Goal: Task Accomplishment & Management: Manage account settings

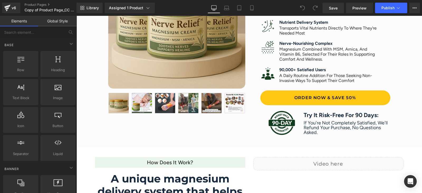
scroll to position [297, 0]
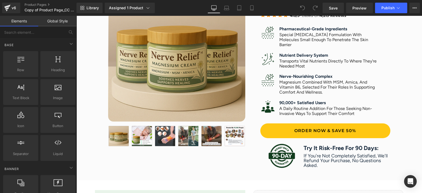
click at [182, 77] on img at bounding box center [176, 52] width 137 height 137
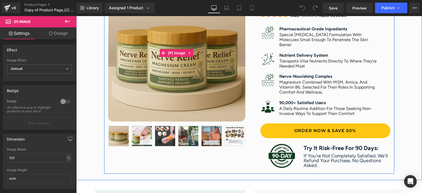
click at [143, 80] on img at bounding box center [176, 52] width 137 height 137
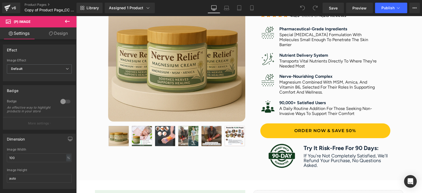
click at [53, 35] on link "Design" at bounding box center [58, 33] width 38 height 12
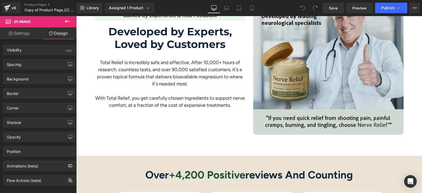
scroll to position [858, 0]
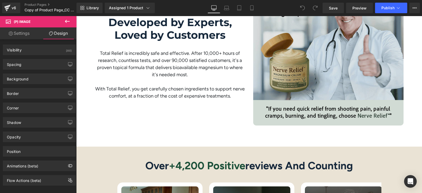
click at [327, 63] on img at bounding box center [328, 50] width 151 height 151
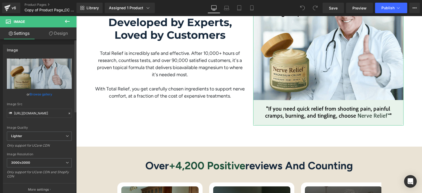
click at [40, 93] on link "Browse gallery" at bounding box center [41, 94] width 22 height 9
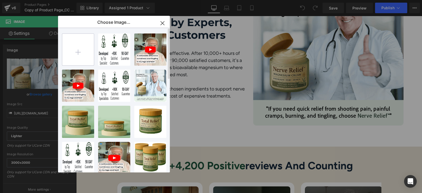
click at [83, 44] on input "file" at bounding box center [78, 50] width 32 height 32
type input "C:\fakepath\A dentist promoting QuietLab Plus with a thumbs-up, featuring the I…"
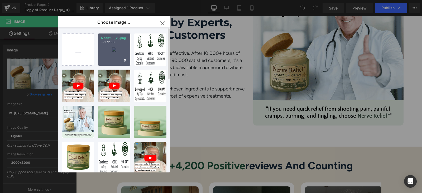
click at [115, 53] on div "A denti..._2_.png 621.72 KB" at bounding box center [114, 50] width 32 height 32
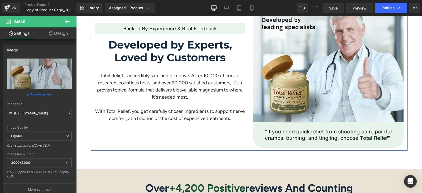
scroll to position [825, 0]
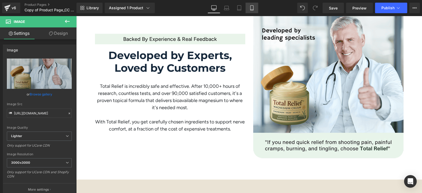
click at [254, 4] on link "Mobile" at bounding box center [252, 8] width 13 height 11
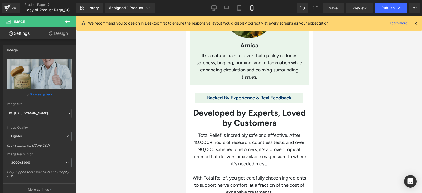
scroll to position [1414, 0]
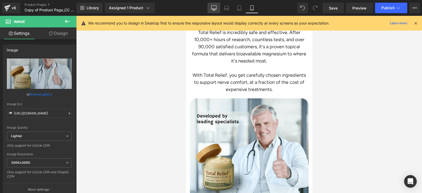
click at [218, 8] on link "Desktop" at bounding box center [214, 8] width 13 height 11
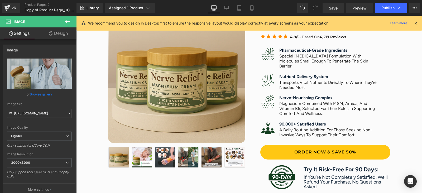
scroll to position [261, 0]
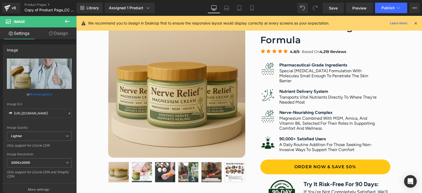
click at [194, 94] on img at bounding box center [176, 89] width 137 height 137
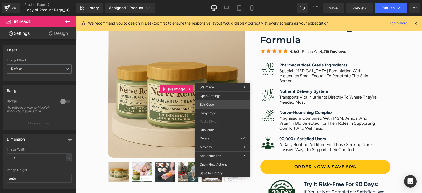
click at [210, 0] on div "You are previewing how the will restyle your page. You can not edit Elements in…" at bounding box center [211, 0] width 422 height 0
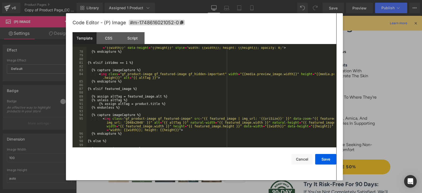
scroll to position [275, 0]
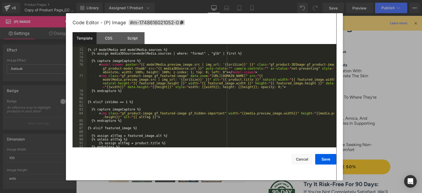
click at [183, 64] on div "{% if modelMedia and modelMedia.sources %} {% assign media3DSource=modelMedia.s…" at bounding box center [211, 98] width 248 height 109
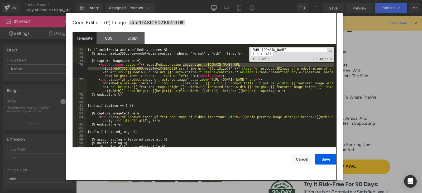
scroll to position [0, 0]
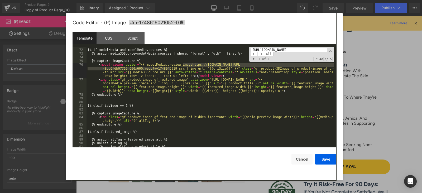
paste input "1024x1024"
type input "https://myhirelief.com/cdn/shop/files/NR-Slider1.6_a216840b-2eb9-41eb-ad27-8bc6…"
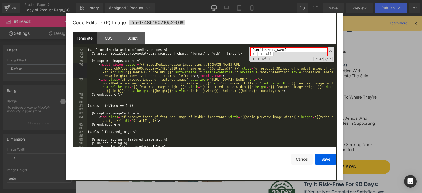
scroll to position [0, 128]
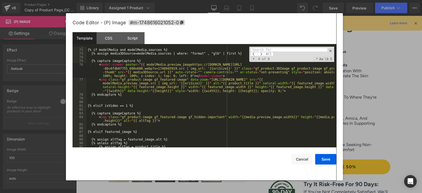
paste input "https://myhirelief.com/cdn/shop/files/NR-Slider1.6…1eb-ad27-8bc6fdb07755_1024x1…"
type input "https://myhirelief.com/cdn/shop/files/NR-Slider1.6…1eb-ad27-8bc6fdb07755_1024x1…"
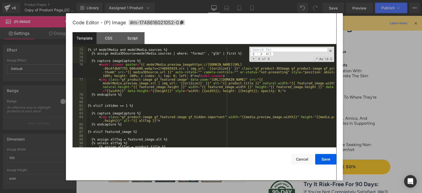
paste input "myhirelief.com/cdn/shop/files/NR-Slider1.6_a216840b-2eb9-41eb-ad27-8bc6fdb07755…"
type input "myhirelief.com/cdn/shop/files/NR-Slider1.6_a216840b-2eb9-41eb-ad27-8bc6fdb07755…"
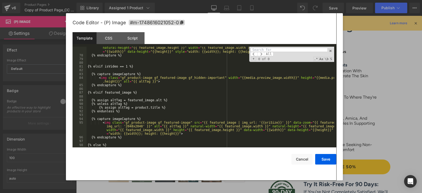
scroll to position [314, 0]
paste input "NR-Slider1.6_a216840b-2eb9-41eb-ad27-8bc6fdb07755_600x600.webp?v=1748945919"
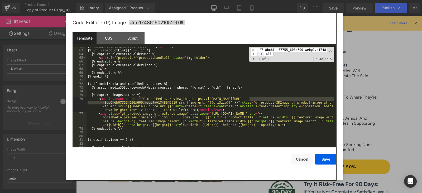
type input "NR-Slider1.6_a216840b-2eb9-41eb-ad27-8bc6fdb07755_600x600.webp?v=1748945919"
click at [251, 100] on div "{% assign elementImgHolderClose = ' </ div > ' %} {% if '{{productLink}}' == '1…" at bounding box center [211, 97] width 248 height 101
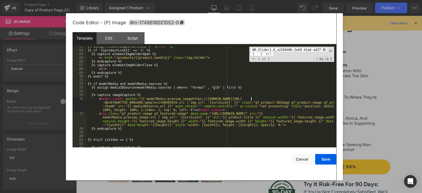
click at [250, 99] on div "{% assign elementImgHolderClose = ' </ div > ' %} {% if '{{productLink}}' == '1…" at bounding box center [211, 99] width 248 height 109
click at [169, 104] on div "{% assign elementImgHolderClose = ' </ div > ' %} {% if '{{productLink}}' == '1…" at bounding box center [211, 99] width 248 height 109
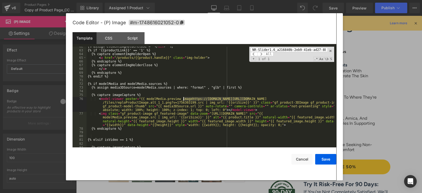
drag, startPoint x: 249, startPoint y: 98, endPoint x: 184, endPoint y: 99, distance: 65.0
click at [184, 99] on div "{% assign elementImgHolderClose = ' </ div > ' %} {% if '{{productLink}}' == '1…" at bounding box center [211, 99] width 248 height 109
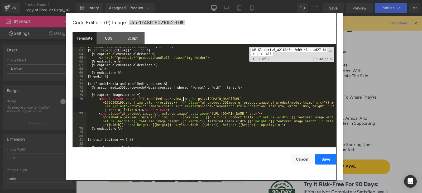
click at [327, 158] on button "Save" at bounding box center [326, 159] width 21 height 11
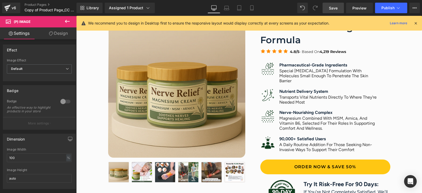
click at [335, 6] on span "Save" at bounding box center [333, 8] width 9 height 6
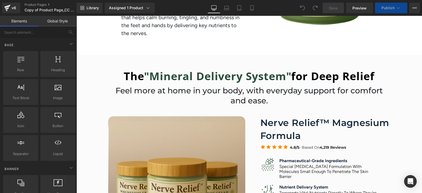
scroll to position [264, 0]
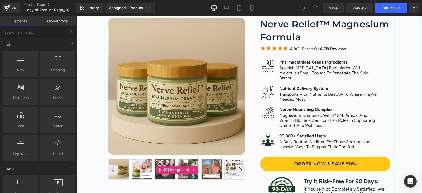
click at [132, 167] on img at bounding box center [142, 169] width 20 height 20
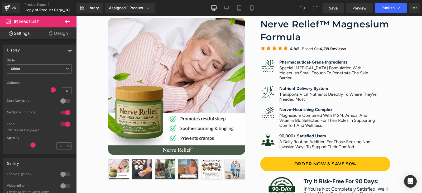
click at [226, 170] on div "Rendering Content" at bounding box center [211, 173] width 32 height 6
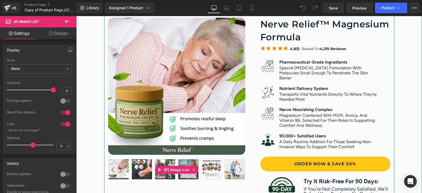
click at [228, 168] on img at bounding box center [235, 169] width 20 height 20
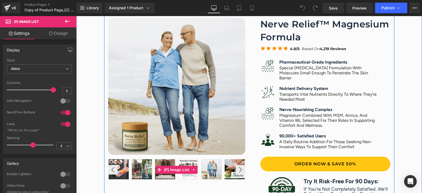
click at [122, 168] on img at bounding box center [119, 169] width 20 height 20
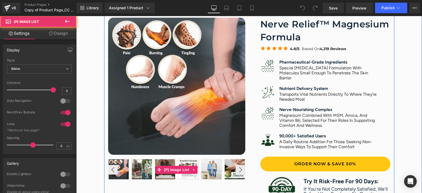
click at [122, 168] on img at bounding box center [119, 169] width 20 height 20
click at [112, 169] on button "‹" at bounding box center [113, 170] width 10 height 10
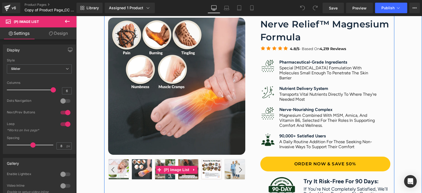
click at [123, 170] on img at bounding box center [119, 169] width 20 height 20
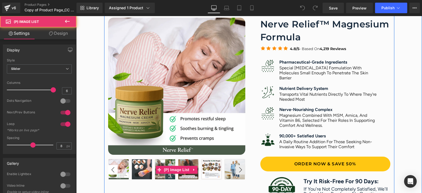
click at [110, 170] on button "‹" at bounding box center [113, 170] width 10 height 10
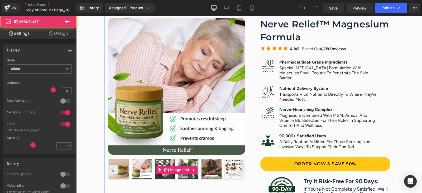
click at [117, 171] on img at bounding box center [119, 169] width 20 height 20
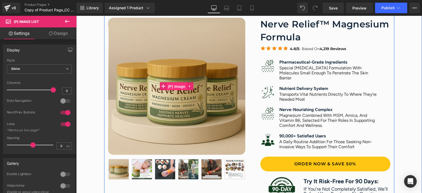
click at [176, 89] on span "(P) Image" at bounding box center [177, 87] width 20 height 8
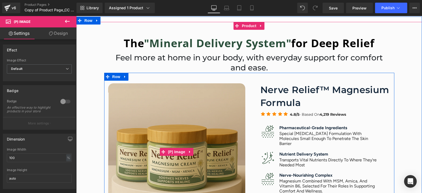
scroll to position [231, 0]
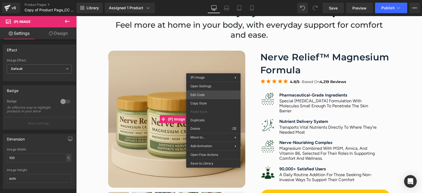
click at [201, 0] on div "(P) Image You are previewing how the will restyle your page. You can not edit E…" at bounding box center [211, 0] width 422 height 0
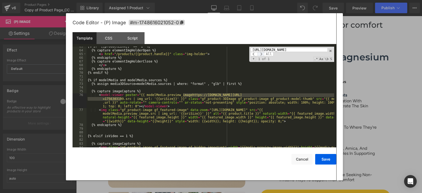
scroll to position [0, 96]
click at [262, 54] on span at bounding box center [261, 54] width 7 height 4
click at [292, 49] on input "https://cdn.shopify.com/s/files/1/0757/6741/5060/files/reploProductImage.alt_1_…" at bounding box center [289, 50] width 77 height 4
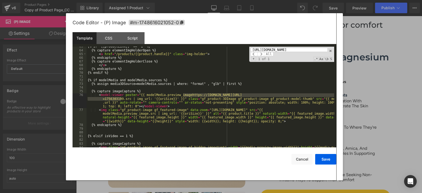
click at [292, 49] on input "https://cdn.shopify.com/s/files/1/0757/6741/5060/files/reploProductImage.alt_1_…" at bounding box center [289, 50] width 77 height 4
paste input "myhirelief.com/cdn/shop/files/NR-Slider1.6…1eb-ad27-8bc6fdb07755_1024x1024.webp…"
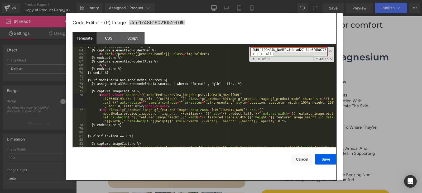
click at [276, 49] on input "https://myhirelief.com/cdn/shop/files/NR-Slider1.6…1eb-ad27-8bc6fdb07755_1024x1…" at bounding box center [289, 50] width 77 height 4
paste input "https://myhirelief.com/cdn/shop/files/NR-Slider1.6…-41eb-ad27-8bc6fdb07755_600x…"
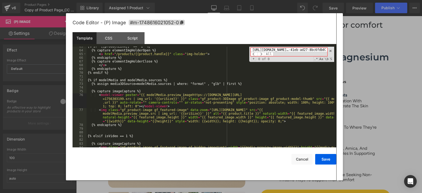
click at [292, 51] on input "https://myhirelief.com/cdn/shop/files/NR-Slider1.6…-41eb-ad27-8bc6fdb07755_600x…" at bounding box center [289, 50] width 77 height 4
paste input "//myhirelief.com/cdn/shop/files/NR-Slider1.6_a216840b-2eb9"
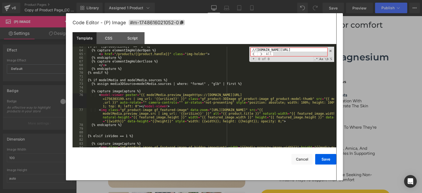
drag, startPoint x: 286, startPoint y: 49, endPoint x: 181, endPoint y: 63, distance: 105.9
click at [181, 63] on div "{% if '{{productLink}}' == '1' %} {% capture elementImgHolderOpen %} < a href =…" at bounding box center [211, 97] width 248 height 101
drag, startPoint x: 256, startPoint y: 49, endPoint x: 261, endPoint y: 55, distance: 7.3
click at [256, 49] on input "//myhirelief.com/cdn/shop/files/NR-Slider1.6_a216840b-2eb9-41eb-ad27-8bc6fdb077…" at bounding box center [289, 50] width 77 height 4
click at [257, 50] on input "//myhirelief.com/cdn/shop/files/NR-Slider1.6_a216840b-2eb9-41eb-ad27-8bc6fdb077…" at bounding box center [289, 50] width 77 height 4
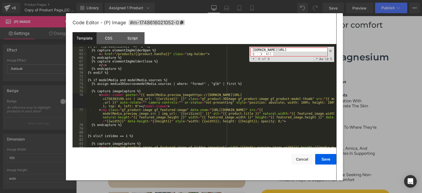
click at [273, 48] on input "myhirelief.com/cdn/shop/files/NR-Slider1.6_a216840b-2eb9-41eb-ad27-8bc6fdb07755…" at bounding box center [289, 50] width 77 height 4
paste input "//myhirelief.com/cdn/shop/files/NR-Slider1.6_a216840b-2eb9-41eb-ad27-8bc6fdb077…"
drag, startPoint x: 292, startPoint y: 49, endPoint x: 225, endPoint y: 53, distance: 66.9
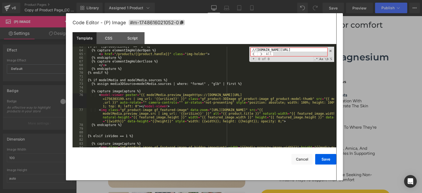
click at [225, 53] on div "{% if '{{productLink}}' == '1' %} {% capture elementImgHolderOpen %} < a href =…" at bounding box center [211, 97] width 248 height 101
click at [256, 50] on input "//myhirelief.com/cdn/shop/files/NR-Slider1.6_a216840b-2eb9-41eb-ad27-8bc6fdb077…" at bounding box center [289, 50] width 77 height 4
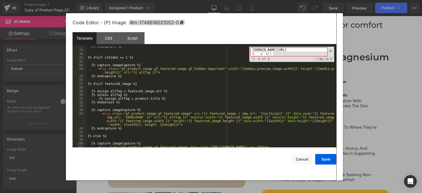
scroll to position [343, 0]
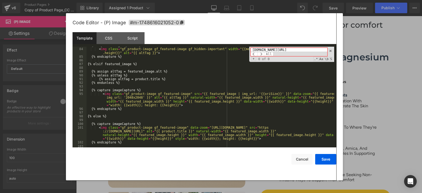
click at [266, 50] on input "myhirelief.com/cdn/shop/files/NR-Slider1.6_a216840b-2eb9-41eb-ad27-8bc6fdb07755…" at bounding box center [289, 50] width 77 height 4
paste input "//myhirelief.com/cdn/shop/files/NR-Slider1.6_a216840b-2eb9-41eb-ad27-8bc6fdb077…"
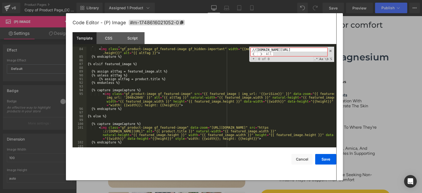
scroll to position [0, 114]
type input "//myhirelief.com/cdn/shop/files/NR-Slider1.6_a216840b-2eb9-41eb-ad27-8bc6fdb077…"
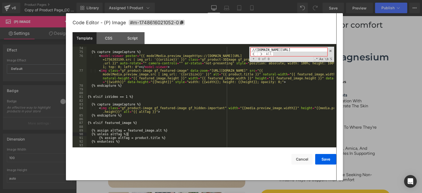
scroll to position [265, 0]
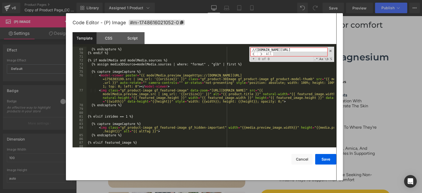
click at [330, 51] on span at bounding box center [331, 51] width 4 height 4
paste input
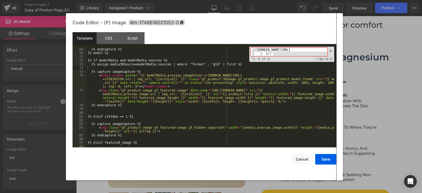
click at [299, 49] on input "//myhirelief.com/cdn/shop/files/NR-Slider1.6_a216840b-2eb9-41eb-ad27-8bc6fdb077…" at bounding box center [289, 50] width 77 height 4
click at [299, 50] on input "//myhirelief.com/cdn/shop/files/NR-Slider1.6_a216840b-2eb9-41eb-ad27-8bc6fdb077…" at bounding box center [289, 50] width 77 height 4
click at [285, 49] on input at bounding box center [289, 50] width 77 height 4
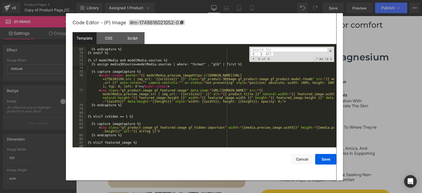
paste input "gf_product-badge-anchor gf_pb_top-right hide"
drag, startPoint x: 288, startPoint y: 50, endPoint x: 385, endPoint y: 53, distance: 97.5
click at [385, 53] on body "(P) Image You are previewing how the will restyle your page. You can not edit E…" at bounding box center [211, 96] width 422 height 193
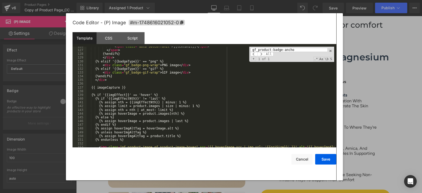
scroll to position [537, 0]
type input "gf_product-badge-ancho"
click at [376, 26] on div at bounding box center [211, 96] width 422 height 193
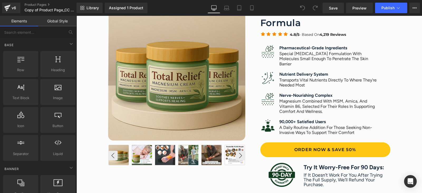
scroll to position [330, 0]
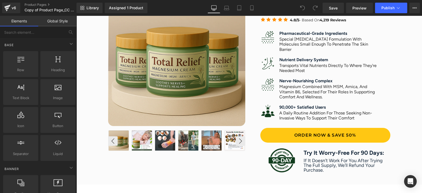
click at [140, 140] on img at bounding box center [142, 141] width 20 height 20
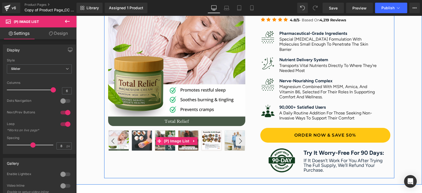
click at [160, 137] on span at bounding box center [159, 141] width 7 height 8
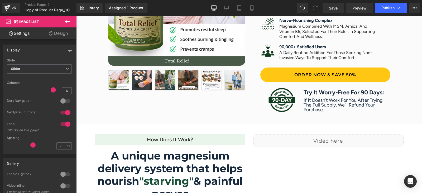
scroll to position [396, 0]
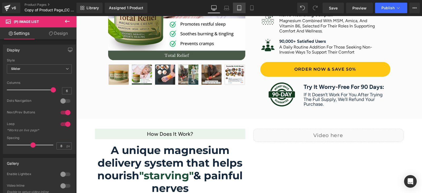
click at [242, 7] on icon at bounding box center [239, 7] width 5 height 5
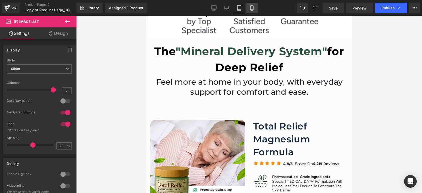
scroll to position [544, 0]
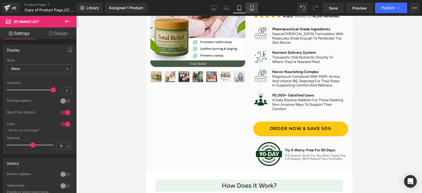
click at [251, 7] on icon at bounding box center [252, 7] width 5 height 5
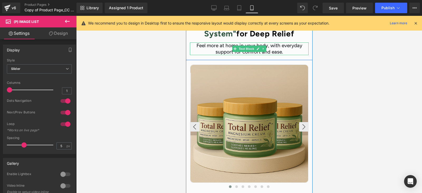
scroll to position [377, 0]
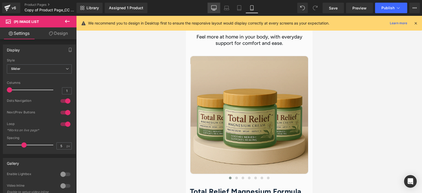
click at [217, 8] on icon at bounding box center [213, 7] width 5 height 5
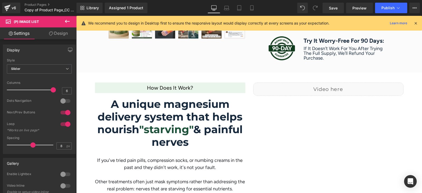
scroll to position [441, 0]
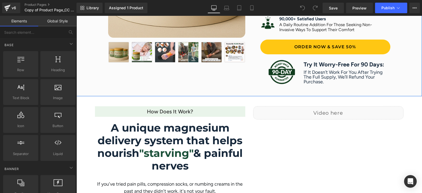
scroll to position [429, 0]
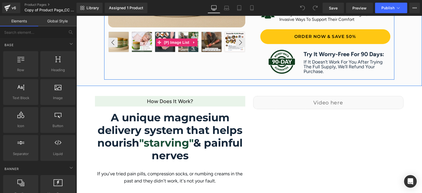
click at [139, 43] on img at bounding box center [142, 42] width 20 height 20
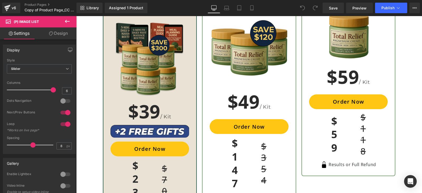
scroll to position [1782, 0]
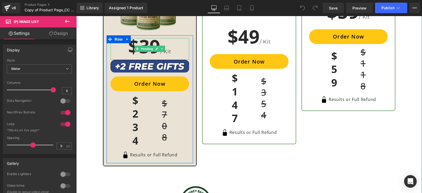
click at [137, 43] on h1 "$39 / Kit" at bounding box center [150, 49] width 79 height 22
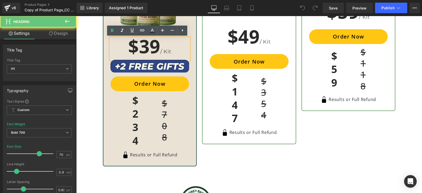
click at [137, 43] on h1 "$39 / Kit" at bounding box center [150, 49] width 79 height 22
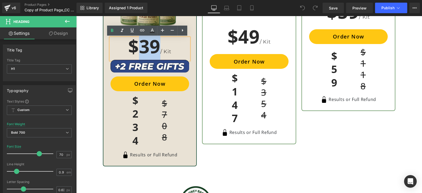
click at [140, 47] on h1 "$39 / Kit" at bounding box center [150, 49] width 79 height 22
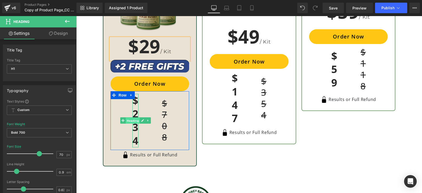
click at [134, 118] on span "Heading" at bounding box center [133, 121] width 14 height 6
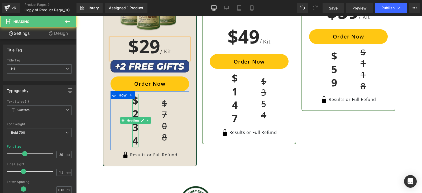
click at [133, 113] on h1 "$234" at bounding box center [136, 121] width 6 height 54
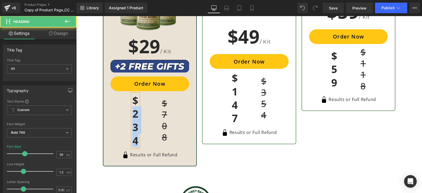
click at [133, 113] on h1 "$234" at bounding box center [136, 121] width 6 height 54
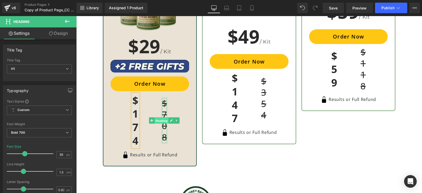
click at [163, 119] on span "Heading" at bounding box center [162, 121] width 14 height 6
click at [163, 126] on h1 "$708" at bounding box center [164, 120] width 5 height 45
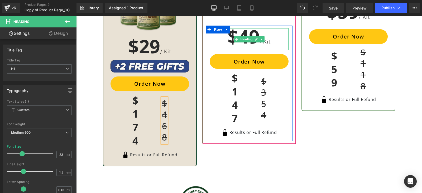
click at [247, 34] on h1 "$49 / Kit" at bounding box center [249, 39] width 79 height 22
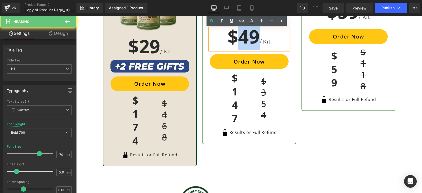
click at [247, 34] on h1 "$49 / Kit" at bounding box center [249, 39] width 79 height 22
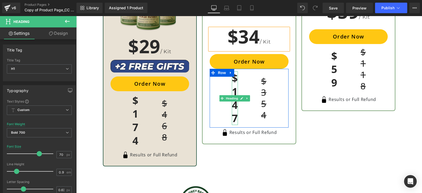
click at [232, 106] on h1 "$147" at bounding box center [235, 99] width 6 height 54
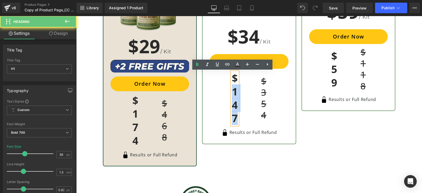
click at [232, 106] on h1 "$147" at bounding box center [235, 99] width 6 height 54
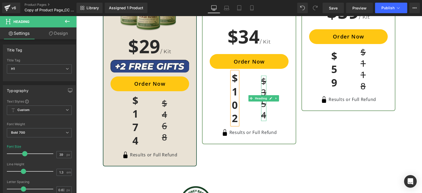
click at [265, 107] on div at bounding box center [265, 98] width 1 height 45
click at [263, 107] on h1 "$354" at bounding box center [263, 98] width 5 height 45
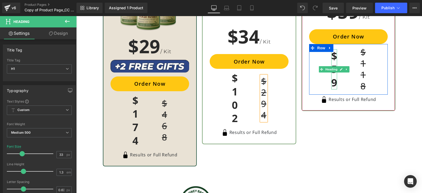
click at [332, 77] on h1 "$59" at bounding box center [335, 69] width 6 height 40
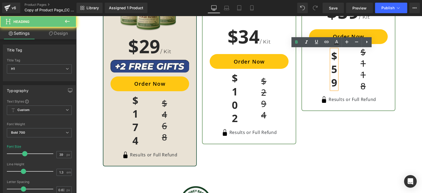
click at [332, 77] on h1 "$59" at bounding box center [335, 69] width 6 height 40
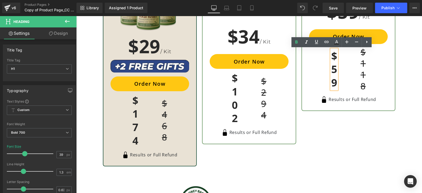
click at [333, 73] on h1 "$59" at bounding box center [335, 69] width 6 height 40
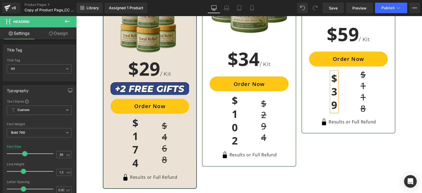
scroll to position [1749, 0]
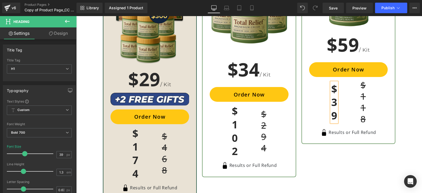
click at [346, 43] on h1 "$59 / Kit" at bounding box center [348, 47] width 79 height 22
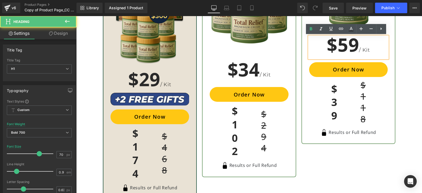
click at [345, 48] on h1 "$59 / Kit" at bounding box center [348, 47] width 79 height 22
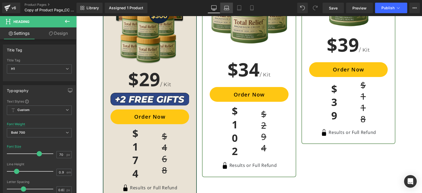
click at [229, 9] on icon at bounding box center [226, 7] width 5 height 5
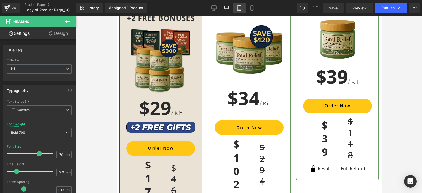
scroll to position [1885, 0]
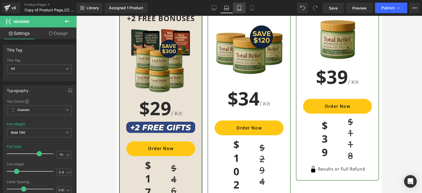
click at [242, 10] on icon at bounding box center [239, 7] width 5 height 5
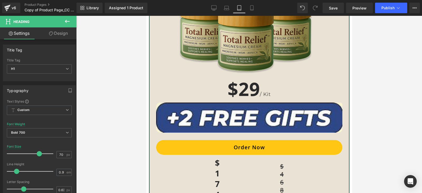
scroll to position [2472, 0]
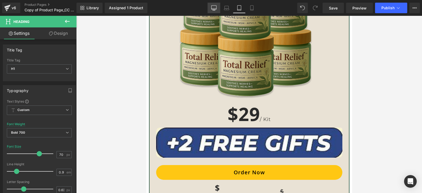
click at [213, 8] on icon at bounding box center [213, 7] width 5 height 5
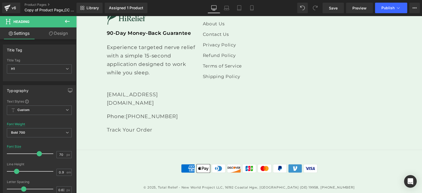
scroll to position [1071, 0]
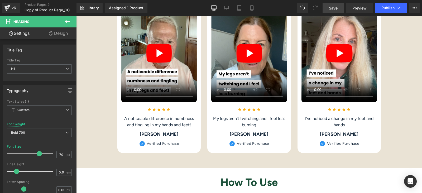
click at [326, 10] on link "Save" at bounding box center [333, 8] width 21 height 11
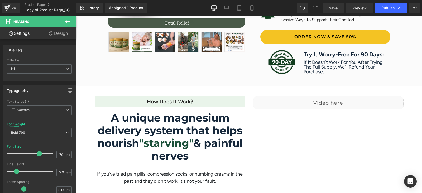
scroll to position [363, 0]
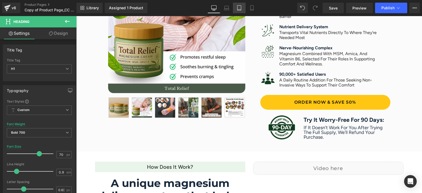
click at [242, 7] on icon at bounding box center [239, 7] width 5 height 5
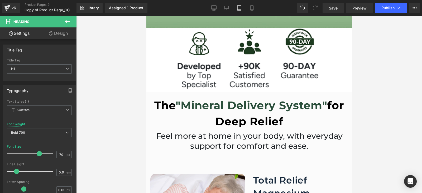
scroll to position [307, 0]
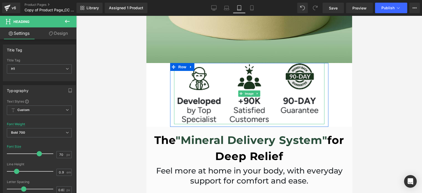
click at [263, 100] on img at bounding box center [249, 93] width 151 height 61
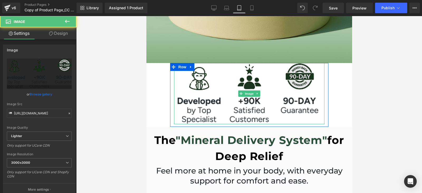
click at [271, 95] on img at bounding box center [249, 93] width 151 height 61
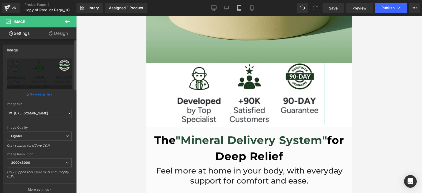
click at [39, 94] on link "Browse gallery" at bounding box center [41, 94] width 22 height 9
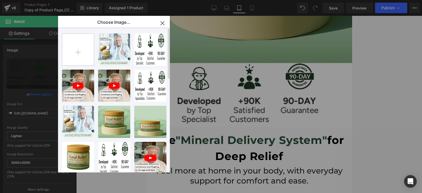
click at [0, 0] on input "file" at bounding box center [0, 0] width 0 height 0
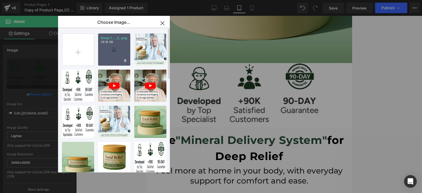
click at [0, 0] on div "Group 1... _2_.png 28.18 KB" at bounding box center [0, 0] width 0 height 0
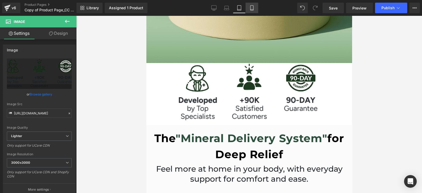
click at [250, 6] on icon at bounding box center [252, 7] width 5 height 5
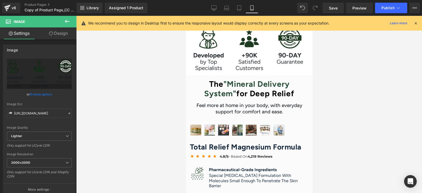
scroll to position [254, 0]
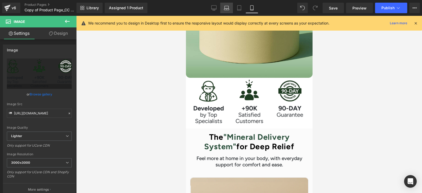
click at [228, 5] on link "Laptop" at bounding box center [226, 8] width 13 height 11
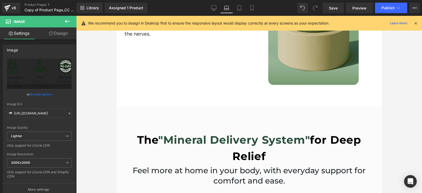
scroll to position [297, 0]
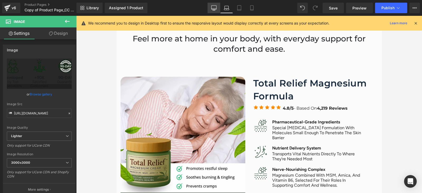
click at [214, 9] on icon at bounding box center [213, 7] width 5 height 5
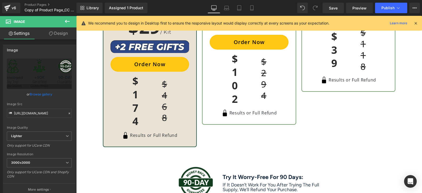
scroll to position [1716, 0]
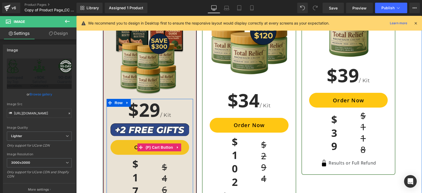
click at [180, 150] on button "Order Now" at bounding box center [150, 147] width 79 height 15
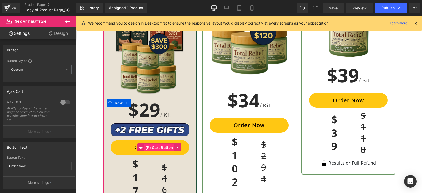
click at [153, 146] on span "(P) Cart Button" at bounding box center [159, 148] width 30 height 8
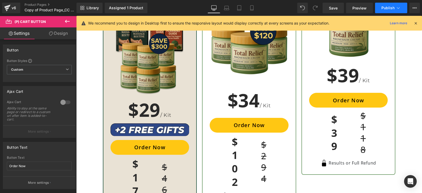
click at [390, 7] on span "Publish" at bounding box center [388, 8] width 13 height 4
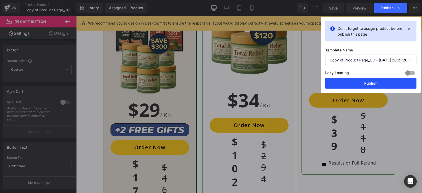
click at [372, 81] on button "Publish" at bounding box center [371, 83] width 91 height 11
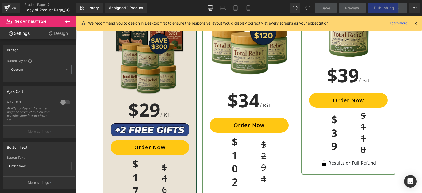
click at [162, 70] on img at bounding box center [150, 56] width 79 height 82
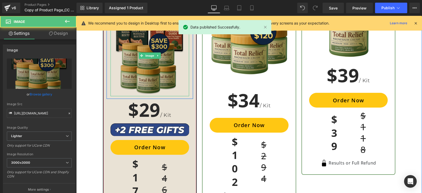
click at [169, 70] on img at bounding box center [150, 56] width 79 height 82
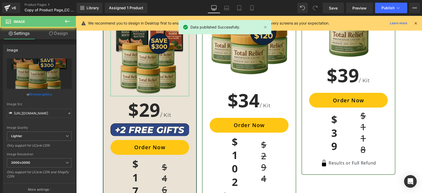
click at [40, 94] on link "Browse gallery" at bounding box center [41, 94] width 22 height 9
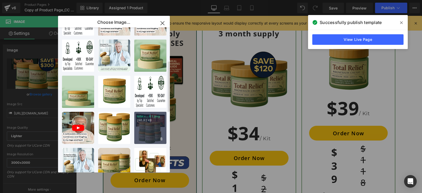
scroll to position [0, 0]
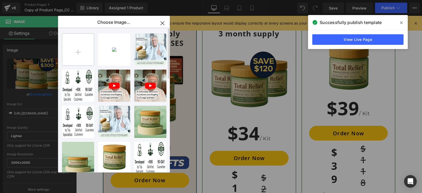
click at [0, 0] on input "file" at bounding box center [0, 0] width 0 height 0
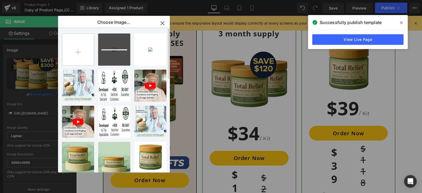
click at [0, 0] on input "file" at bounding box center [0, 0] width 0 height 0
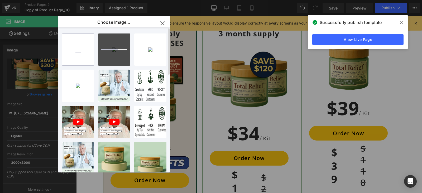
click at [0, 0] on input "file" at bounding box center [0, 0] width 0 height 0
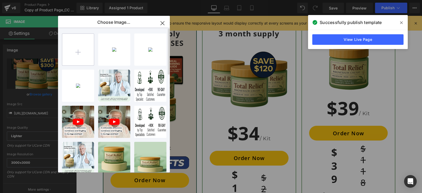
type input "C:\fakepath\1747291914147_NerveRelief_Offer_A.png.png"
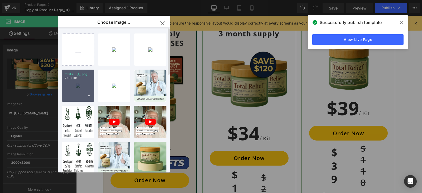
click at [0, 0] on div "total r... _1_.png 27.32 KB" at bounding box center [0, 0] width 0 height 0
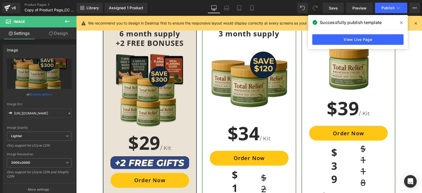
click at [0, 0] on icon at bounding box center [0, 0] width 0 height 0
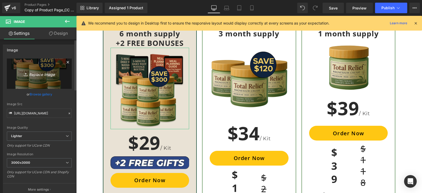
click at [37, 74] on icon "Replace Image" at bounding box center [39, 73] width 42 height 7
type input "C:\fakepath\total relief 6 1 (1).png"
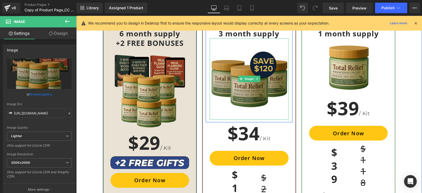
click at [237, 96] on img at bounding box center [249, 79] width 79 height 82
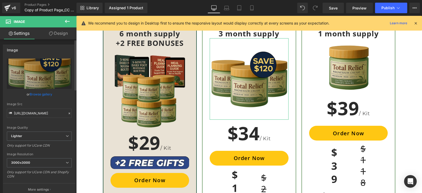
click at [44, 94] on link "Browse gallery" at bounding box center [41, 94] width 22 height 9
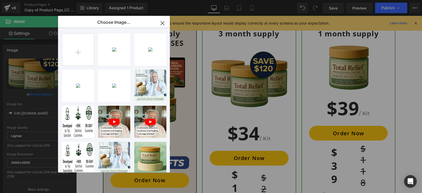
click at [30, 0] on div "(P) Cart Button You are previewing how the will restyle your page. You can not …" at bounding box center [211, 0] width 422 height 0
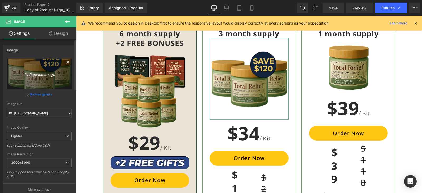
click at [33, 76] on icon "Replace Image" at bounding box center [39, 73] width 42 height 7
type input "C:\fakepath\1754657551180_total_relief_three_1 (1).png"
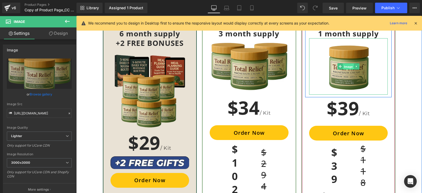
click at [348, 67] on span "Image" at bounding box center [349, 67] width 11 height 6
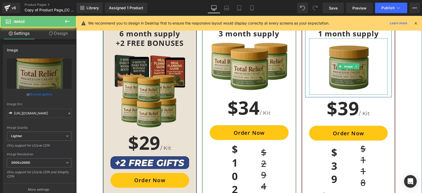
click at [350, 76] on img at bounding box center [348, 66] width 55 height 57
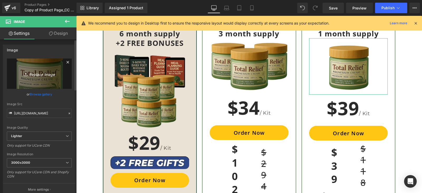
click at [41, 72] on icon "Replace Image" at bounding box center [39, 73] width 42 height 7
type input "C:\fakepath\1747291914147_NerveRelief_Offer_A.png.png"
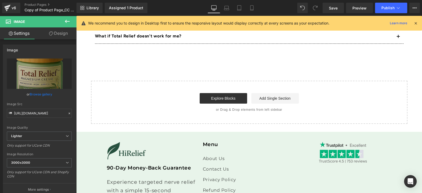
scroll to position [2299, 0]
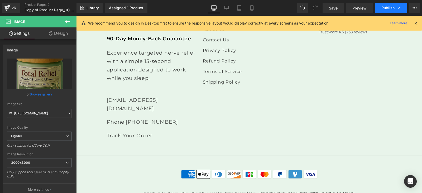
click at [389, 4] on button "Publish" at bounding box center [391, 8] width 32 height 11
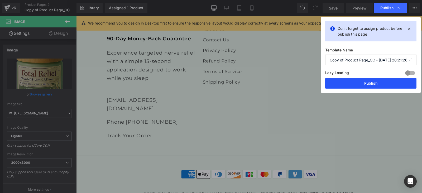
click at [376, 83] on button "Publish" at bounding box center [371, 83] width 91 height 11
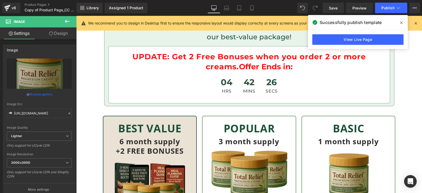
scroll to position [1540, 0]
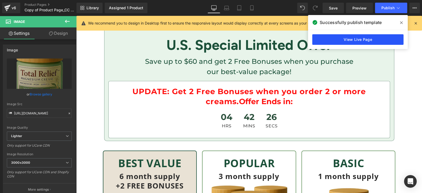
click at [362, 40] on link "View Live Page" at bounding box center [358, 39] width 91 height 11
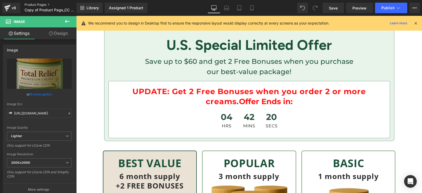
click at [34, 4] on link "Product Pages" at bounding box center [55, 5] width 61 height 4
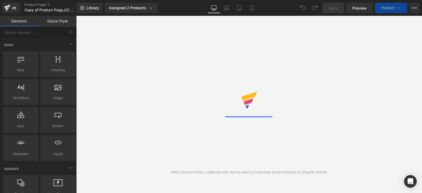
click at [140, 7] on div "Assigned 2 Products" at bounding box center [131, 7] width 45 height 5
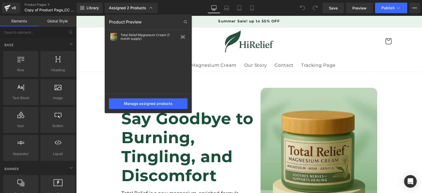
click at [166, 7] on div "Assigned 2 Products Product Preview Total Relief Magnesium Cream (1 month suppl…" at bounding box center [136, 8] width 66 height 11
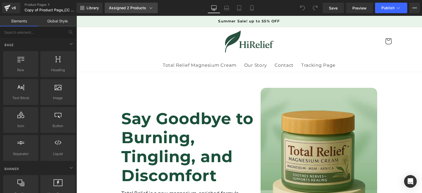
click at [146, 10] on div "Assigned 2 Products" at bounding box center [131, 7] width 45 height 5
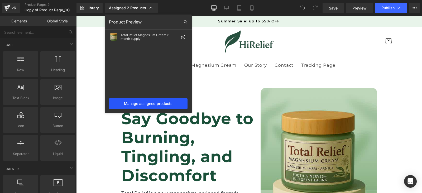
click at [156, 102] on div "Manage assigned products" at bounding box center [148, 103] width 79 height 11
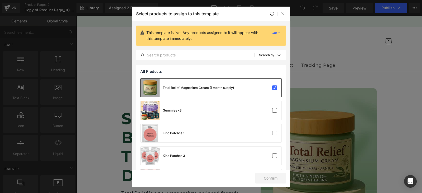
click at [215, 88] on div "Total Relief Magnesium Cream (1 month supply)" at bounding box center [198, 88] width 71 height 5
click at [217, 88] on span "Will be assigned to the default page" at bounding box center [195, 90] width 53 height 5
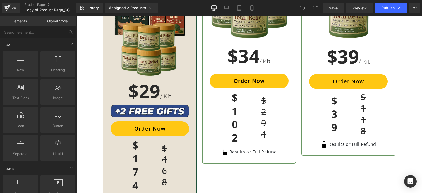
scroll to position [1749, 0]
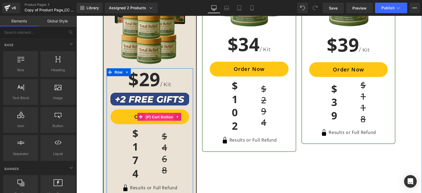
click at [154, 117] on span "(P) Cart Button" at bounding box center [159, 117] width 30 height 8
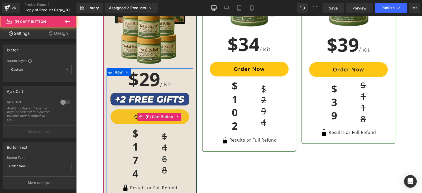
click at [117, 114] on button "Order Now" at bounding box center [150, 117] width 79 height 15
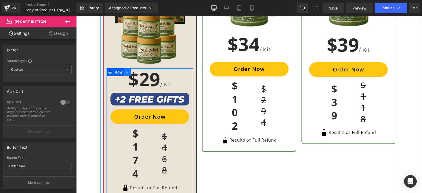
click at [126, 71] on icon at bounding box center [128, 72] width 4 height 4
click at [115, 70] on span "Row" at bounding box center [119, 72] width 11 height 8
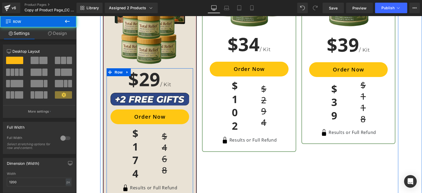
click at [135, 108] on div "$29 / Kit Heading Image Order Now (P) Cart Button $174 Heading $468 Heading Row…" at bounding box center [150, 132] width 87 height 123
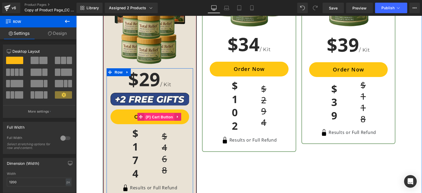
click at [144, 113] on span "(P) Cart Button" at bounding box center [159, 117] width 30 height 8
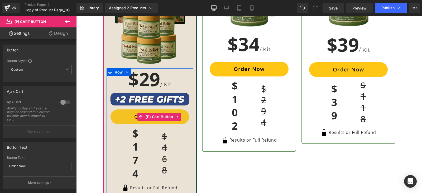
click at [119, 118] on button "Order Now" at bounding box center [150, 117] width 79 height 15
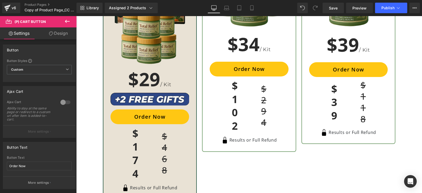
click at [57, 35] on link "Design" at bounding box center [58, 33] width 38 height 12
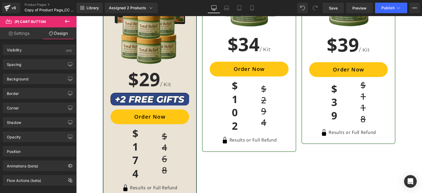
click at [23, 33] on link "Settings" at bounding box center [19, 33] width 38 height 12
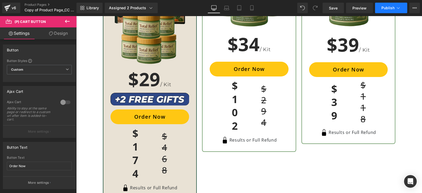
click at [380, 5] on button "Publish" at bounding box center [391, 8] width 32 height 11
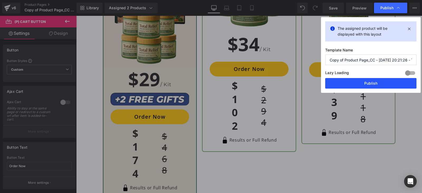
drag, startPoint x: 372, startPoint y: 79, endPoint x: 295, endPoint y: 63, distance: 77.8
click at [372, 79] on button "Publish" at bounding box center [371, 83] width 91 height 11
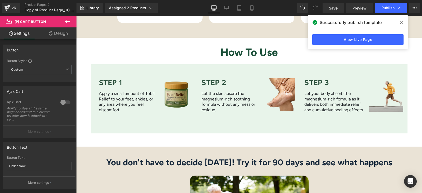
scroll to position [1122, 0]
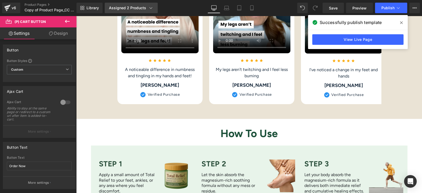
click at [133, 8] on div "Assigned 2 Products" at bounding box center [131, 7] width 45 height 5
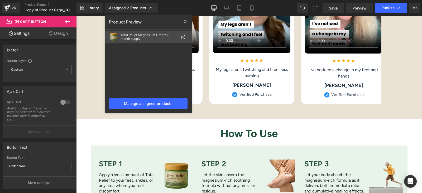
click at [183, 36] on icon at bounding box center [183, 37] width 4 height 4
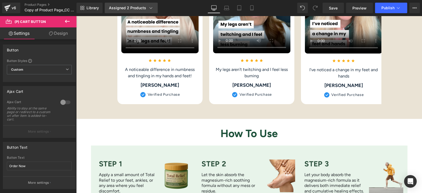
click at [141, 4] on link "Assigned 2 Products" at bounding box center [131, 8] width 53 height 11
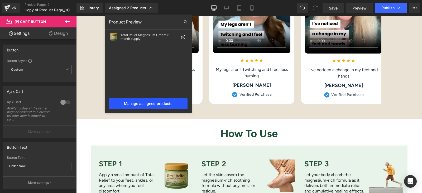
click at [149, 104] on div "Manage assigned products" at bounding box center [148, 103] width 79 height 11
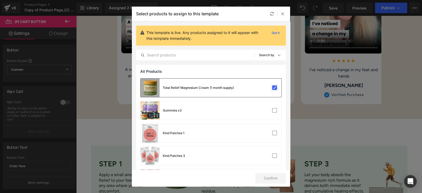
click at [272, 88] on label at bounding box center [274, 88] width 5 height 5
click at [275, 88] on input "checkbox" at bounding box center [275, 88] width 0 height 0
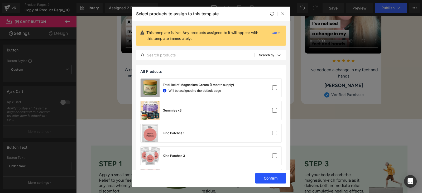
click at [273, 178] on button "Confirm" at bounding box center [271, 178] width 31 height 11
click at [283, 12] on div "Library Assigned 2 Products Product Preview Total Relief Magnesium Cream (1 mon…" at bounding box center [250, 8] width 346 height 11
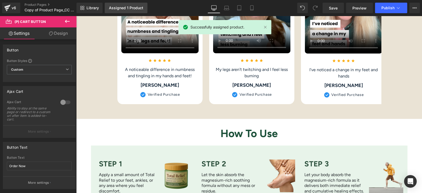
click at [131, 6] on div "Assigned 1 Product" at bounding box center [126, 8] width 34 height 4
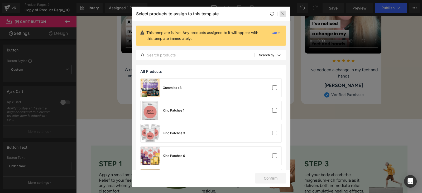
click at [0, 0] on icon at bounding box center [0, 0] width 0 height 0
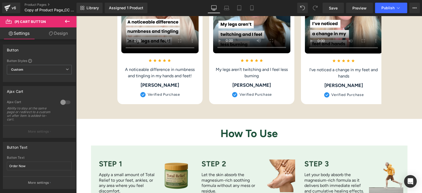
click at [34, 2] on div "v6 Product Pages Copy of Product Page_CC - [DATE] 20:21:26 - Total Relief" at bounding box center [38, 8] width 77 height 16
click at [33, 4] on link "Product Pages" at bounding box center [55, 5] width 61 height 4
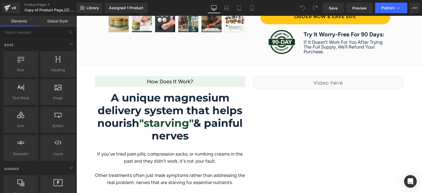
scroll to position [462, 0]
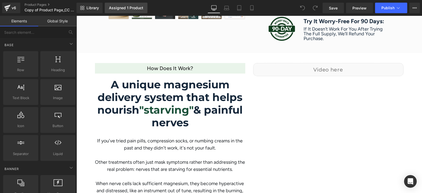
click at [138, 10] on div "Assigned 1 Product" at bounding box center [126, 8] width 34 height 4
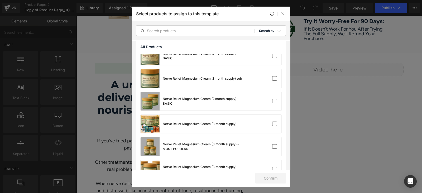
scroll to position [231, 0]
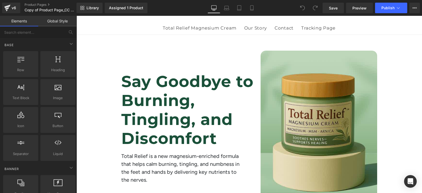
scroll to position [0, 0]
